Goal: Navigation & Orientation: Find specific page/section

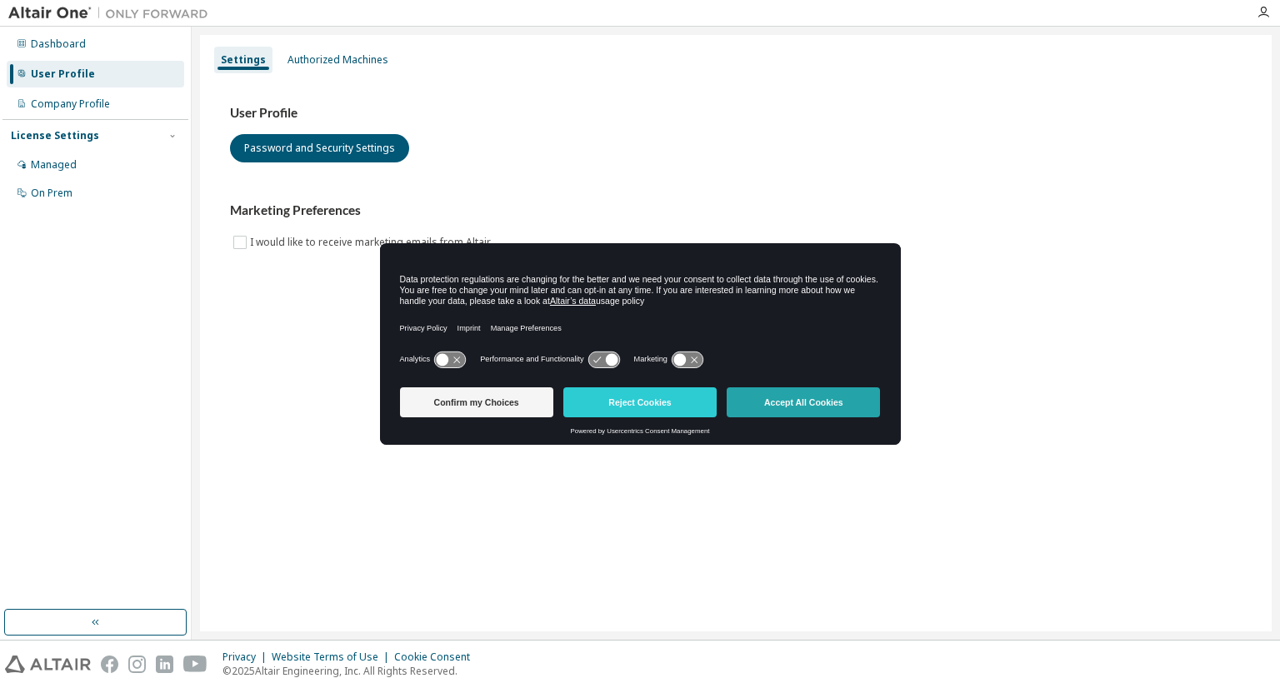
click at [800, 413] on button "Accept All Cookies" at bounding box center [803, 402] width 153 height 30
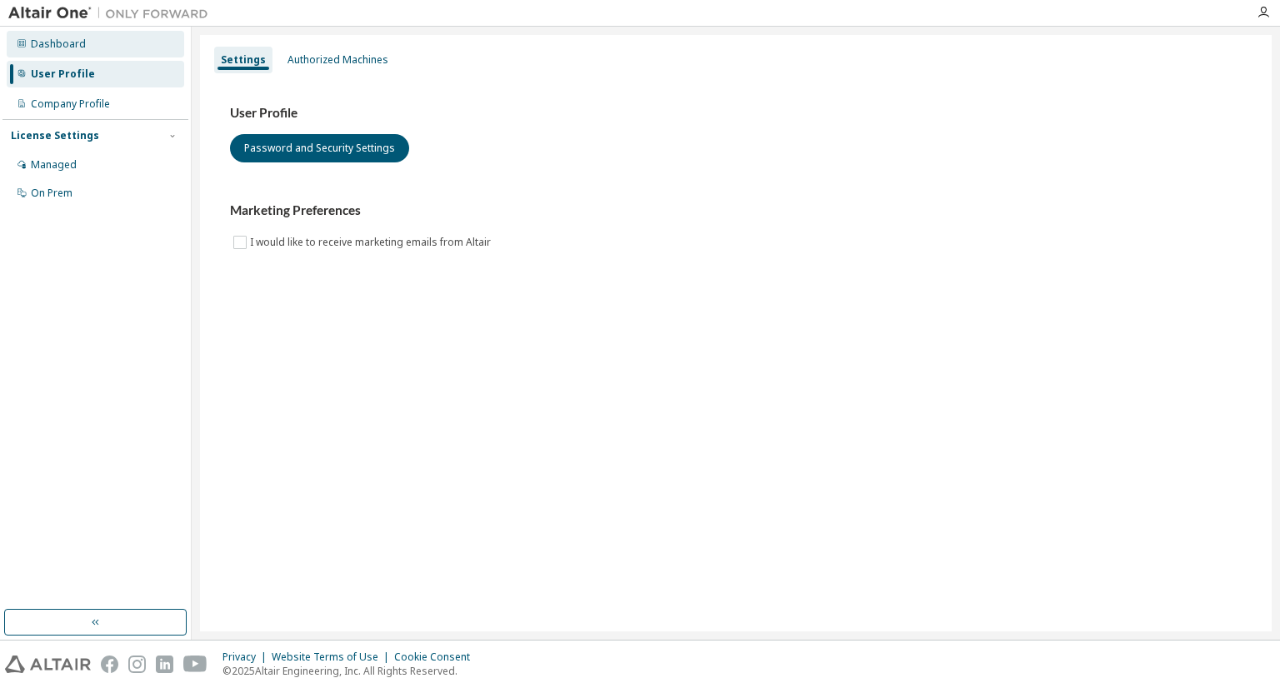
click at [117, 45] on div "Dashboard" at bounding box center [95, 44] width 177 height 27
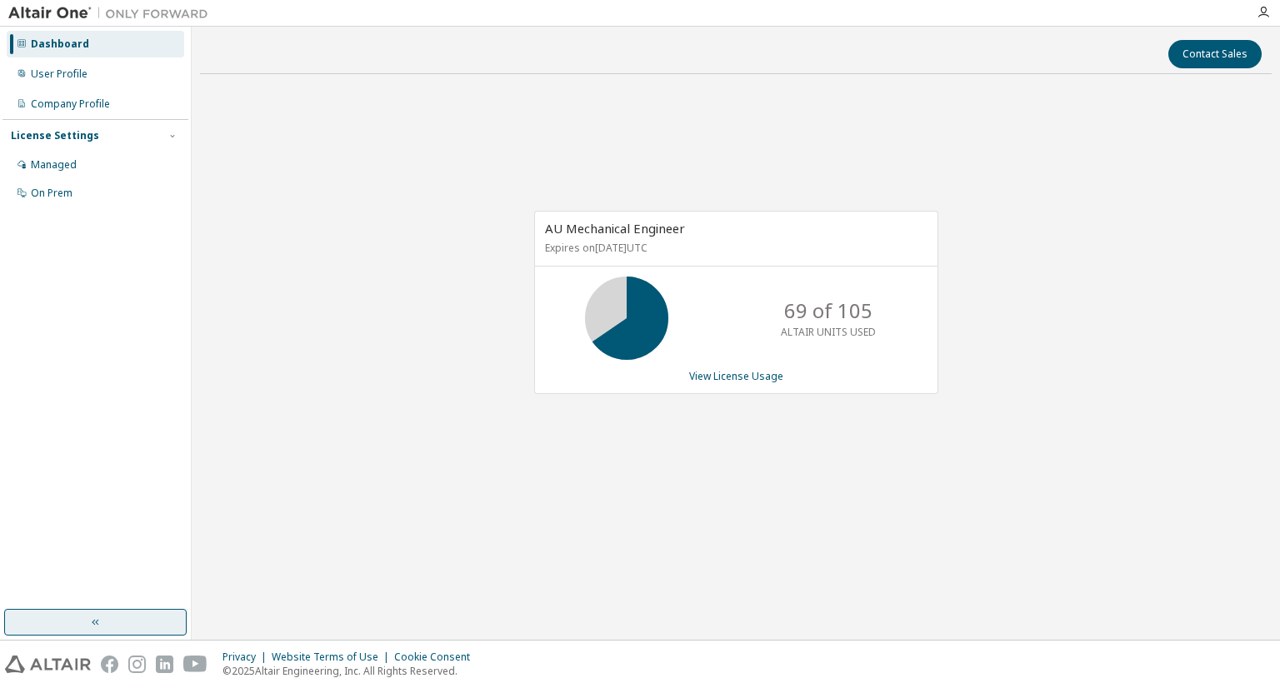
click at [76, 615] on button "button" at bounding box center [95, 622] width 182 height 27
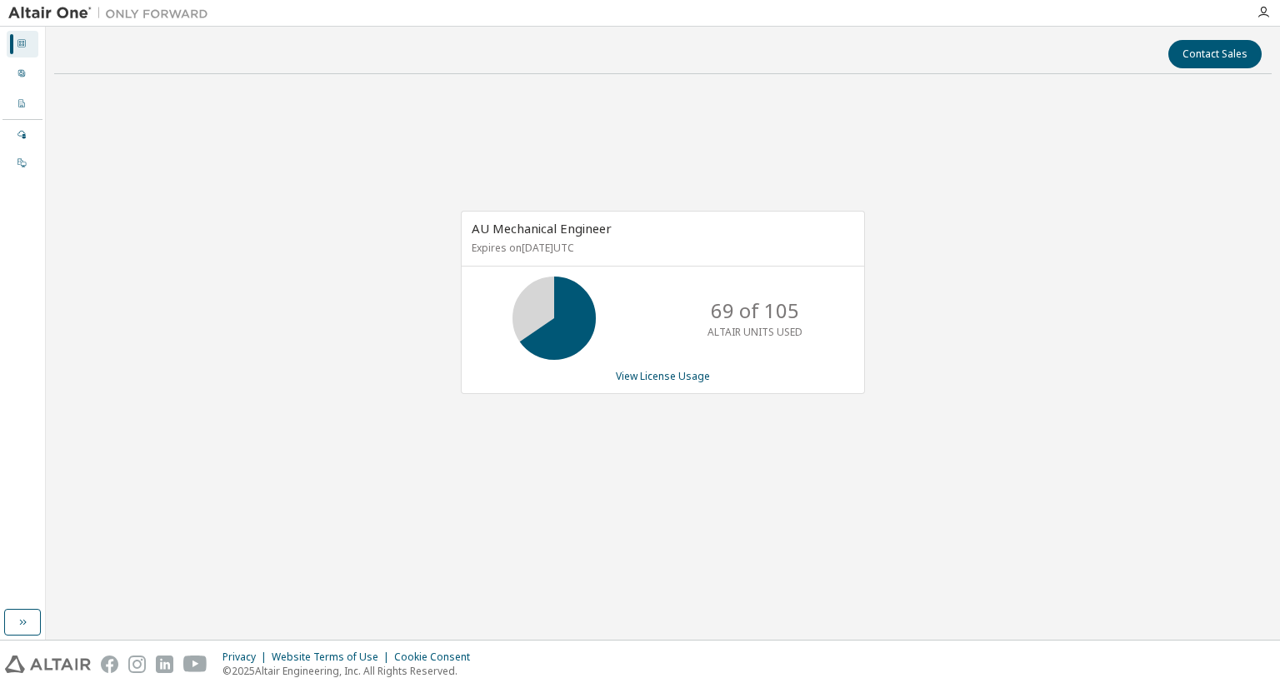
click at [77, 614] on div "Contact Sales AU Mechanical Engineer Expires on December 31, 2025 UTC 69 of 105…" at bounding box center [662, 333] width 1217 height 597
click at [1262, 22] on div at bounding box center [1263, 12] width 33 height 25
click at [1262, 18] on icon "button" at bounding box center [1263, 12] width 13 height 13
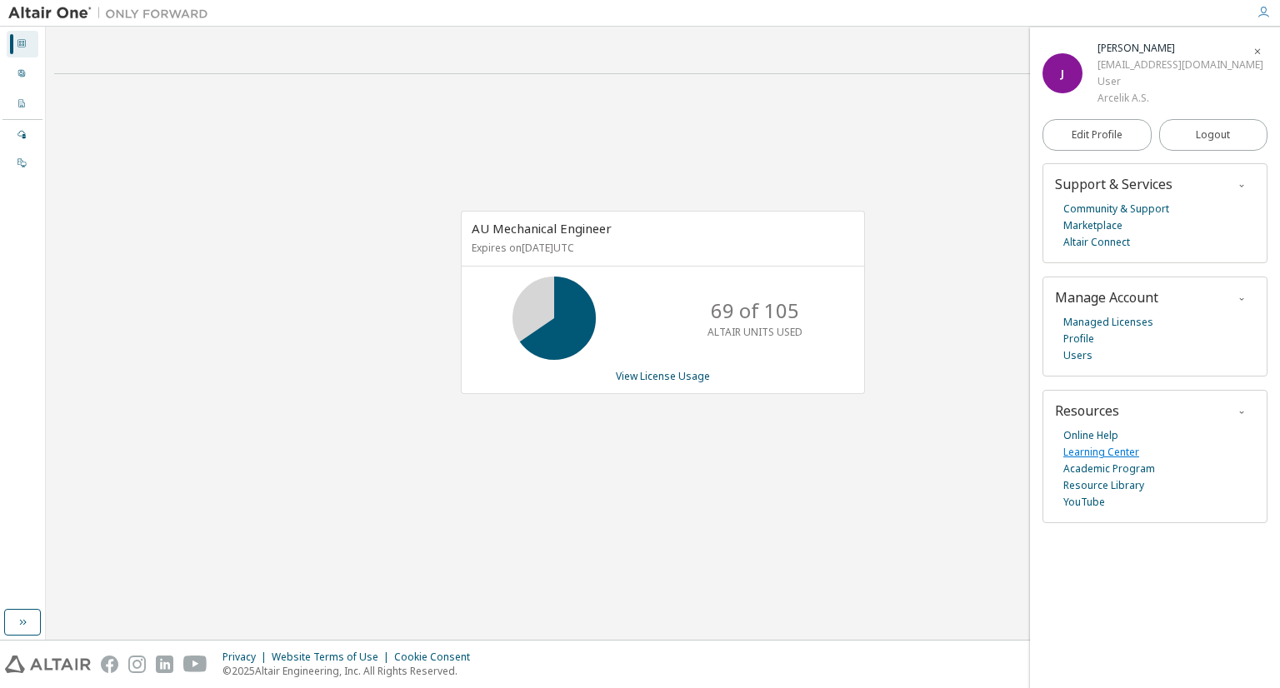
click at [1126, 452] on link "Learning Center" at bounding box center [1101, 452] width 76 height 17
